Goal: Information Seeking & Learning: Learn about a topic

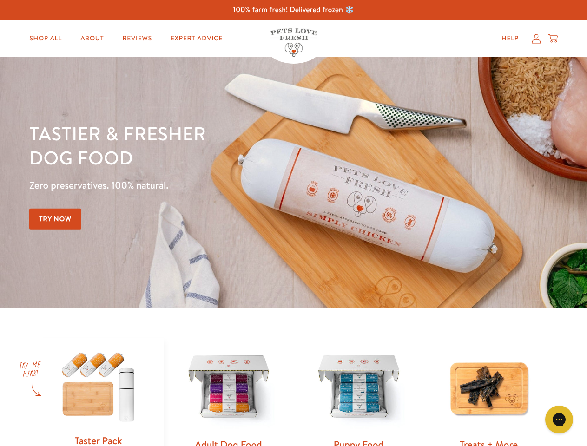
click at [293, 223] on div "Tastier & fresher dog food Zero preservatives. 100% natural. Try Now" at bounding box center [205, 182] width 352 height 123
click at [559, 420] on icon "Open gorgias live chat" at bounding box center [559, 419] width 9 height 9
